Goal: Transaction & Acquisition: Purchase product/service

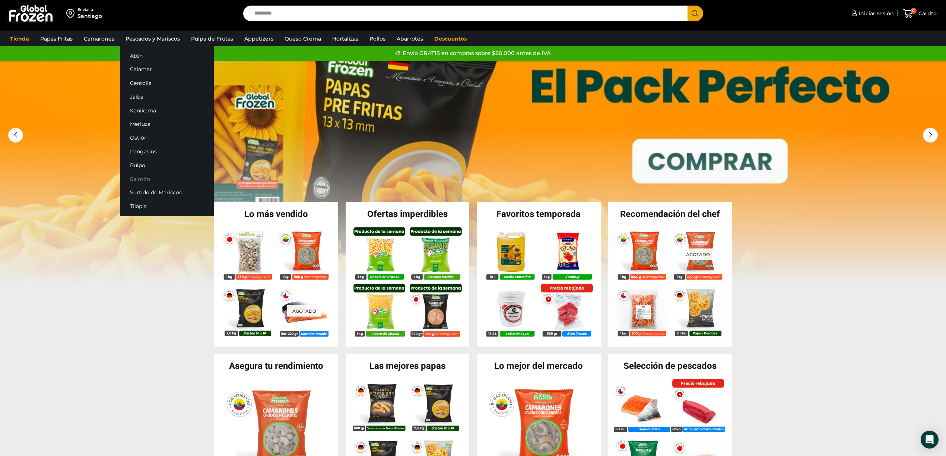
click at [143, 180] on link "Salmón" at bounding box center [167, 179] width 94 height 14
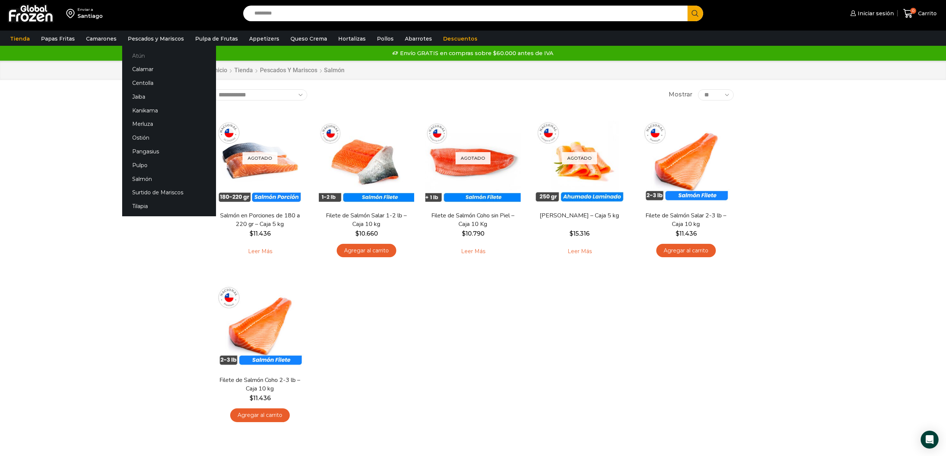
click at [138, 52] on link "Atún" at bounding box center [169, 56] width 94 height 14
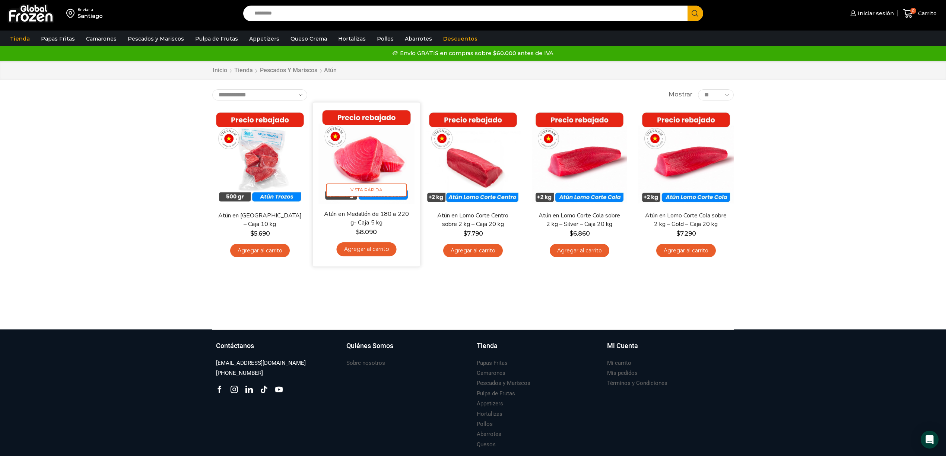
drag, startPoint x: 317, startPoint y: 101, endPoint x: 359, endPoint y: 112, distance: 43.5
click at [359, 112] on div "**********" at bounding box center [473, 178] width 532 height 178
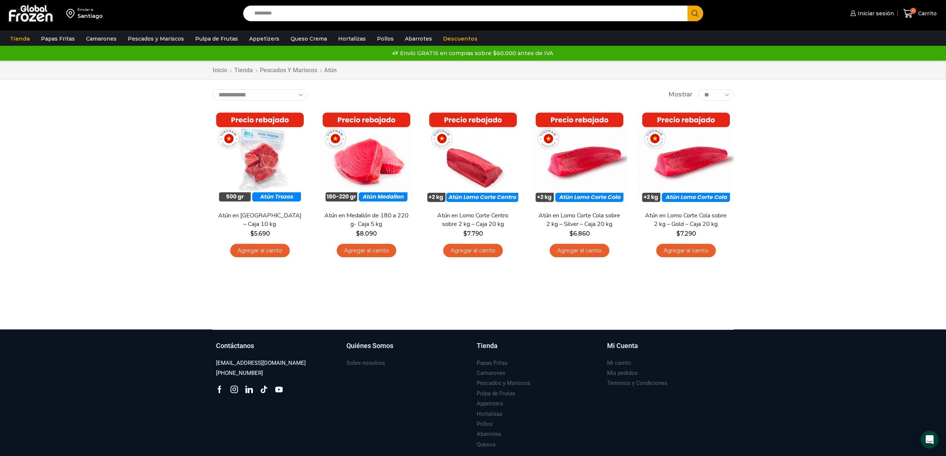
click at [160, 148] on div "Enviar a Santiago Search input Search Iniciar sesión" at bounding box center [473, 164] width 946 height 329
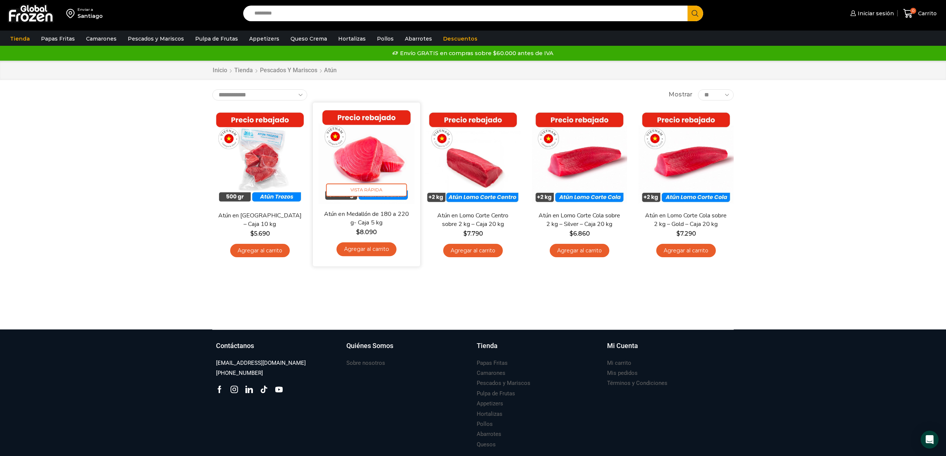
click at [364, 164] on img at bounding box center [366, 156] width 96 height 96
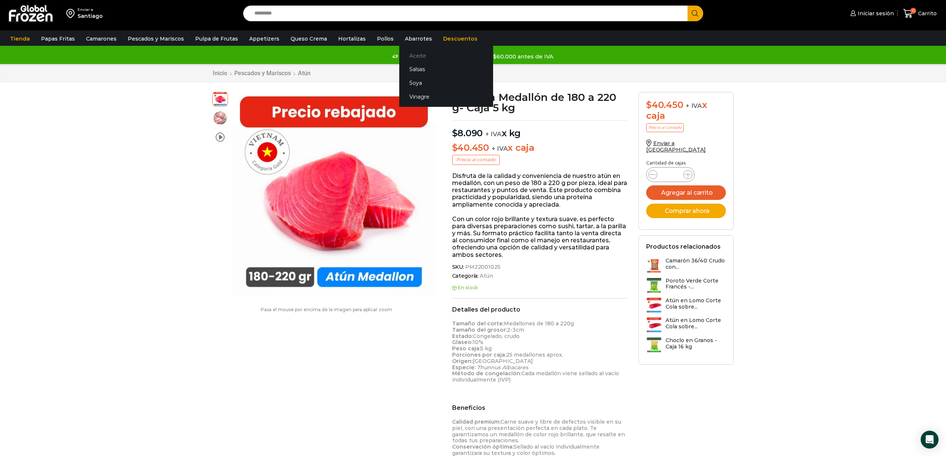
click at [413, 54] on link "Aceite" at bounding box center [446, 56] width 94 height 14
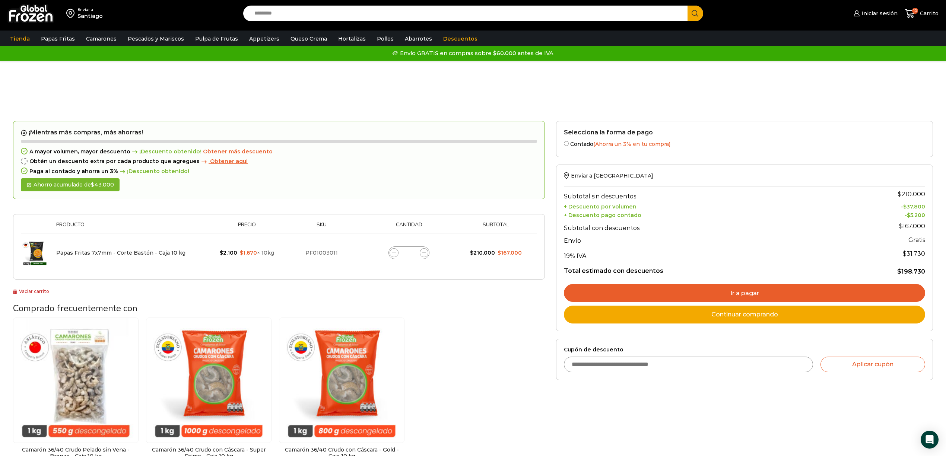
click at [212, 150] on span "Obtener más descuento" at bounding box center [238, 151] width 70 height 7
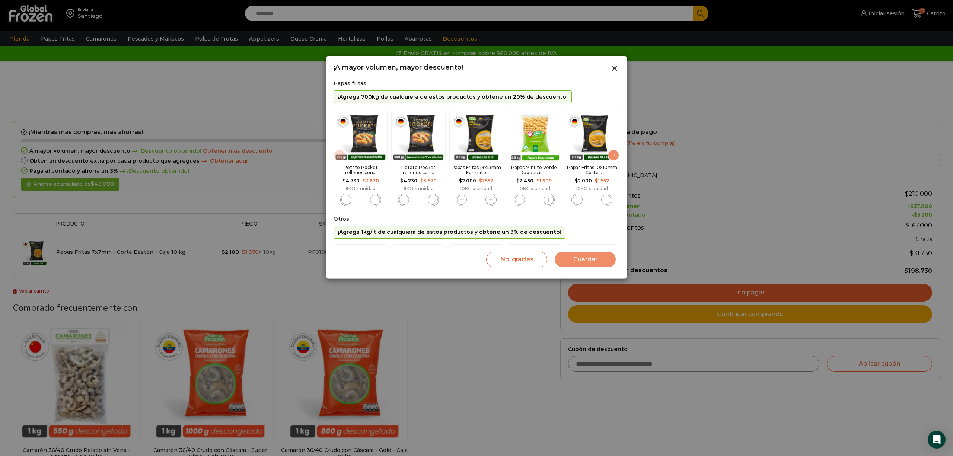
click at [363, 134] on img "1 / 11" at bounding box center [361, 136] width 54 height 54
click at [376, 200] on icon "1 / 11" at bounding box center [375, 200] width 4 height 4
type input "*"
click at [576, 265] on button "Guardar" at bounding box center [585, 260] width 61 height 16
click at [589, 258] on button "Guardar" at bounding box center [585, 260] width 61 height 16
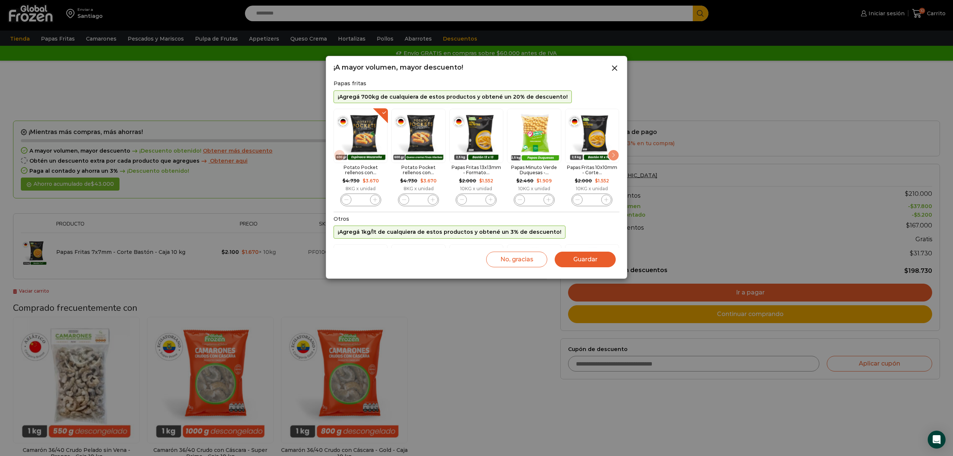
click at [589, 258] on button "Guardar" at bounding box center [585, 260] width 61 height 16
click at [580, 259] on button "Guardar" at bounding box center [585, 260] width 61 height 16
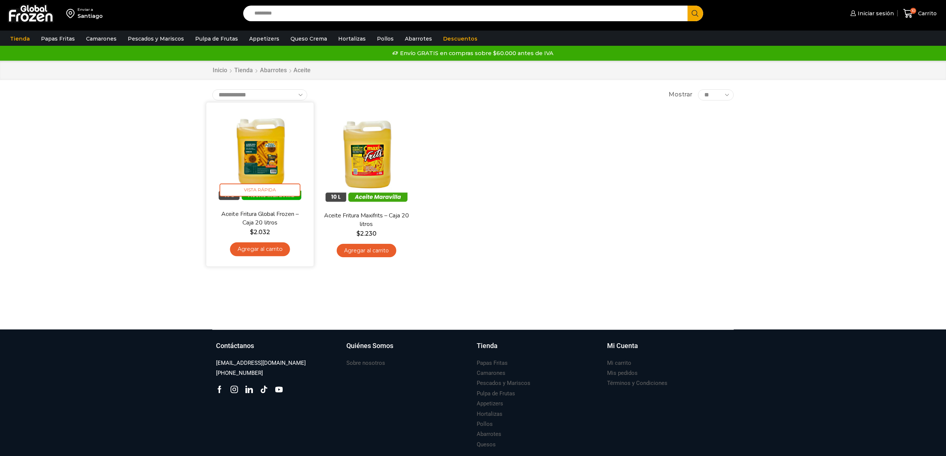
click at [282, 155] on img at bounding box center [260, 156] width 96 height 96
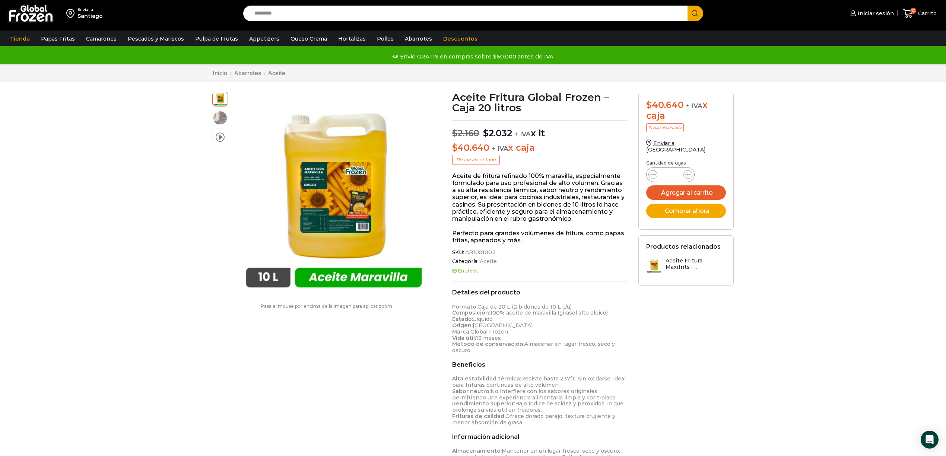
click at [71, 13] on img at bounding box center [71, 13] width 11 height 13
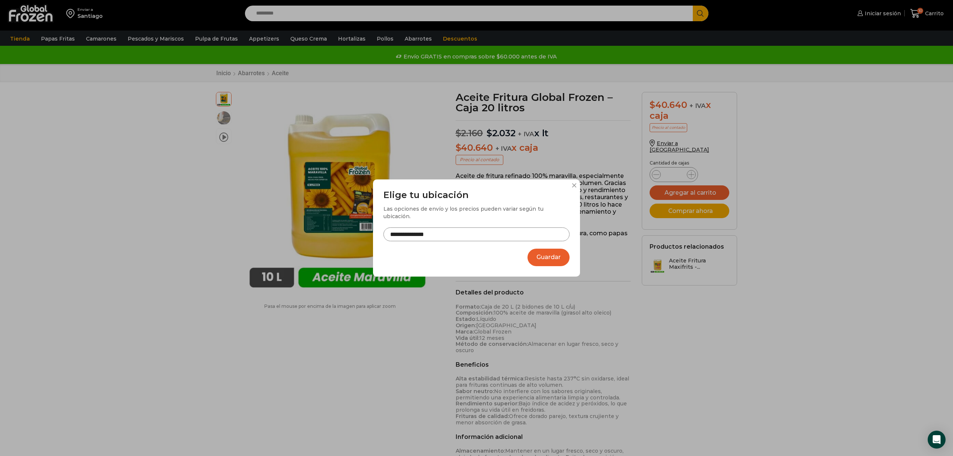
click at [541, 249] on button "Guardar" at bounding box center [548, 257] width 42 height 17
